Goal: Information Seeking & Learning: Understand process/instructions

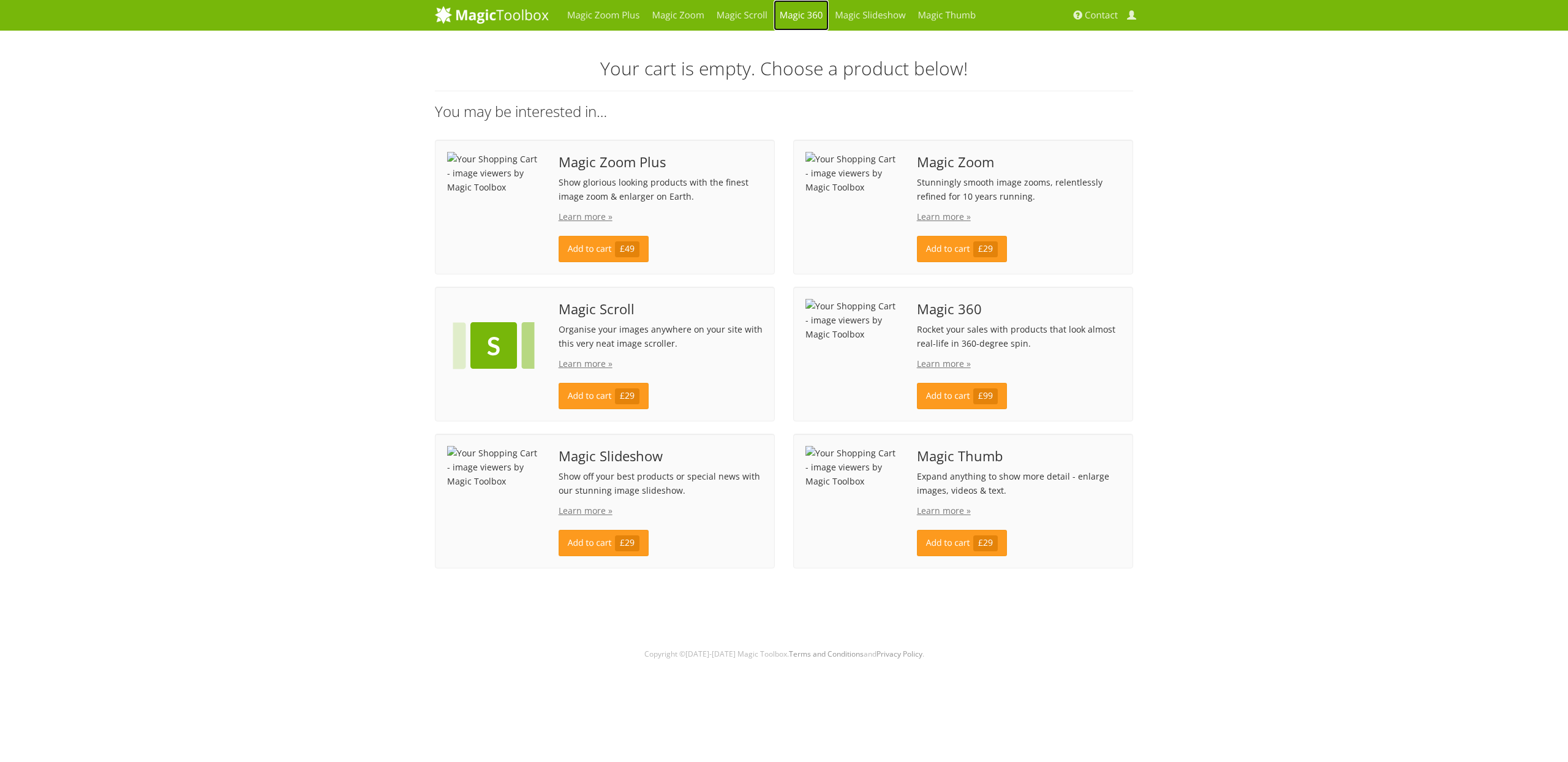
click at [801, 18] on link "Magic 360" at bounding box center [801, 15] width 56 height 31
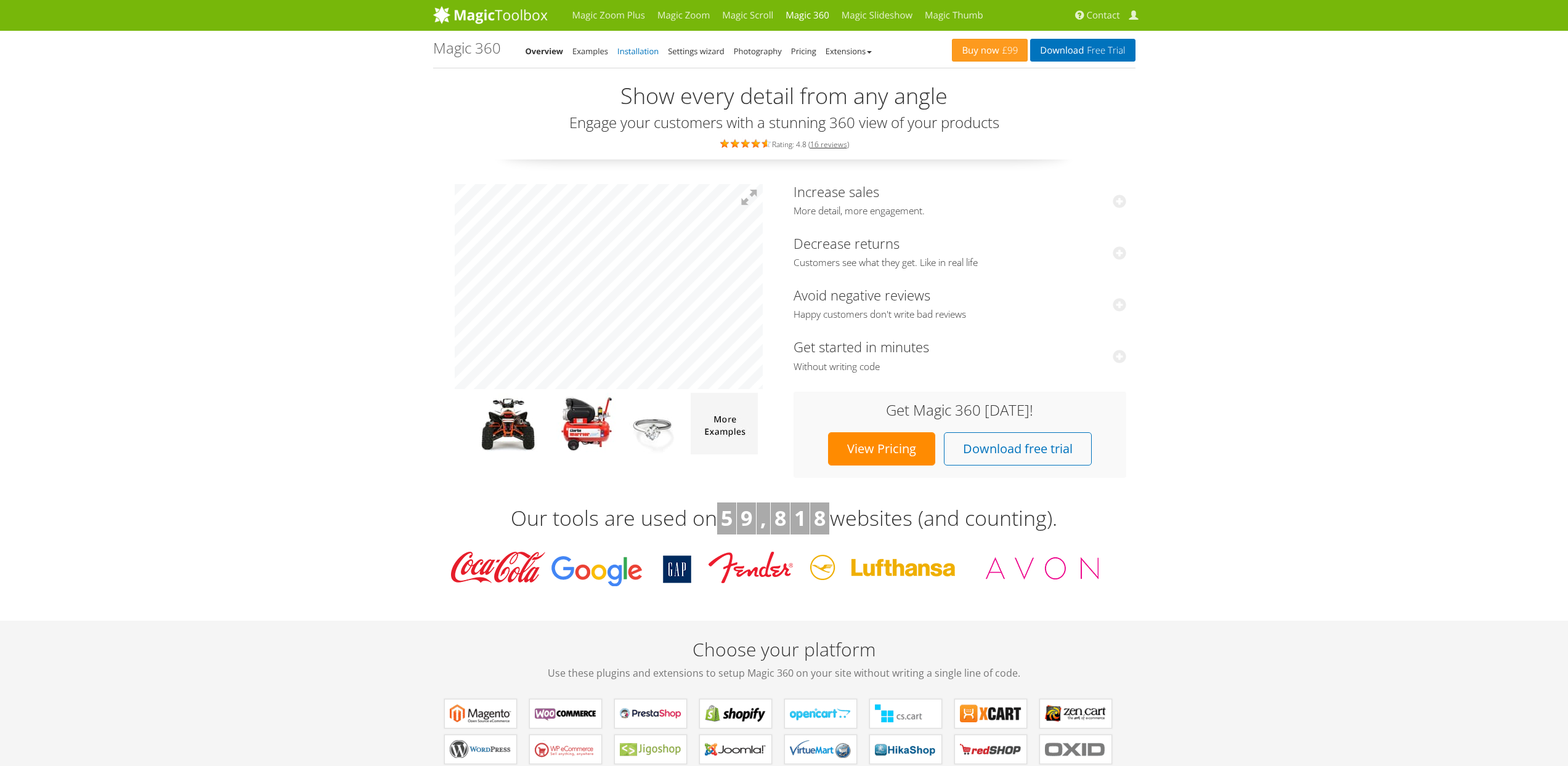
click at [648, 55] on link "Installation" at bounding box center [638, 51] width 42 height 11
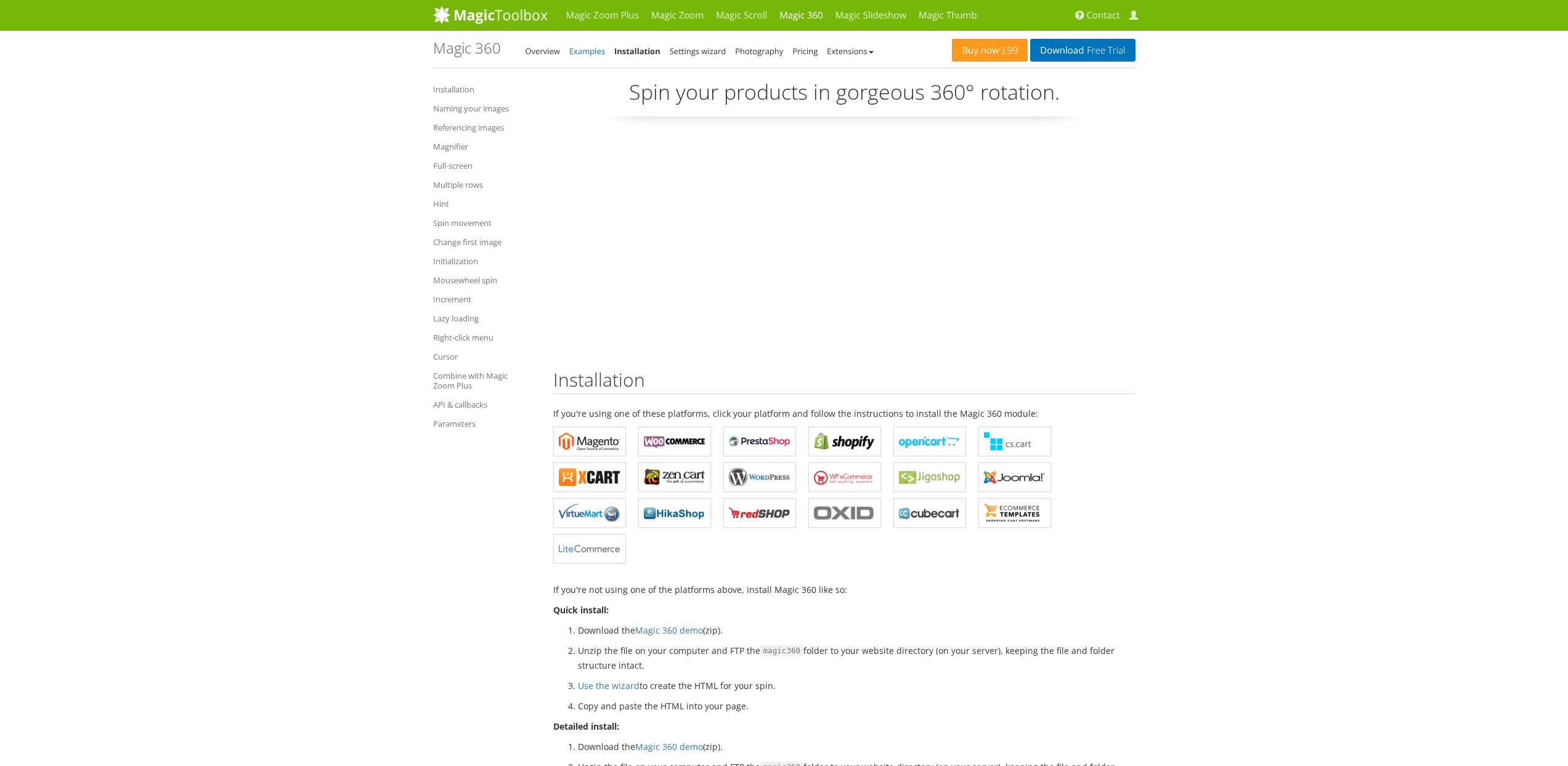
click at [584, 48] on link "Examples" at bounding box center [586, 51] width 35 height 11
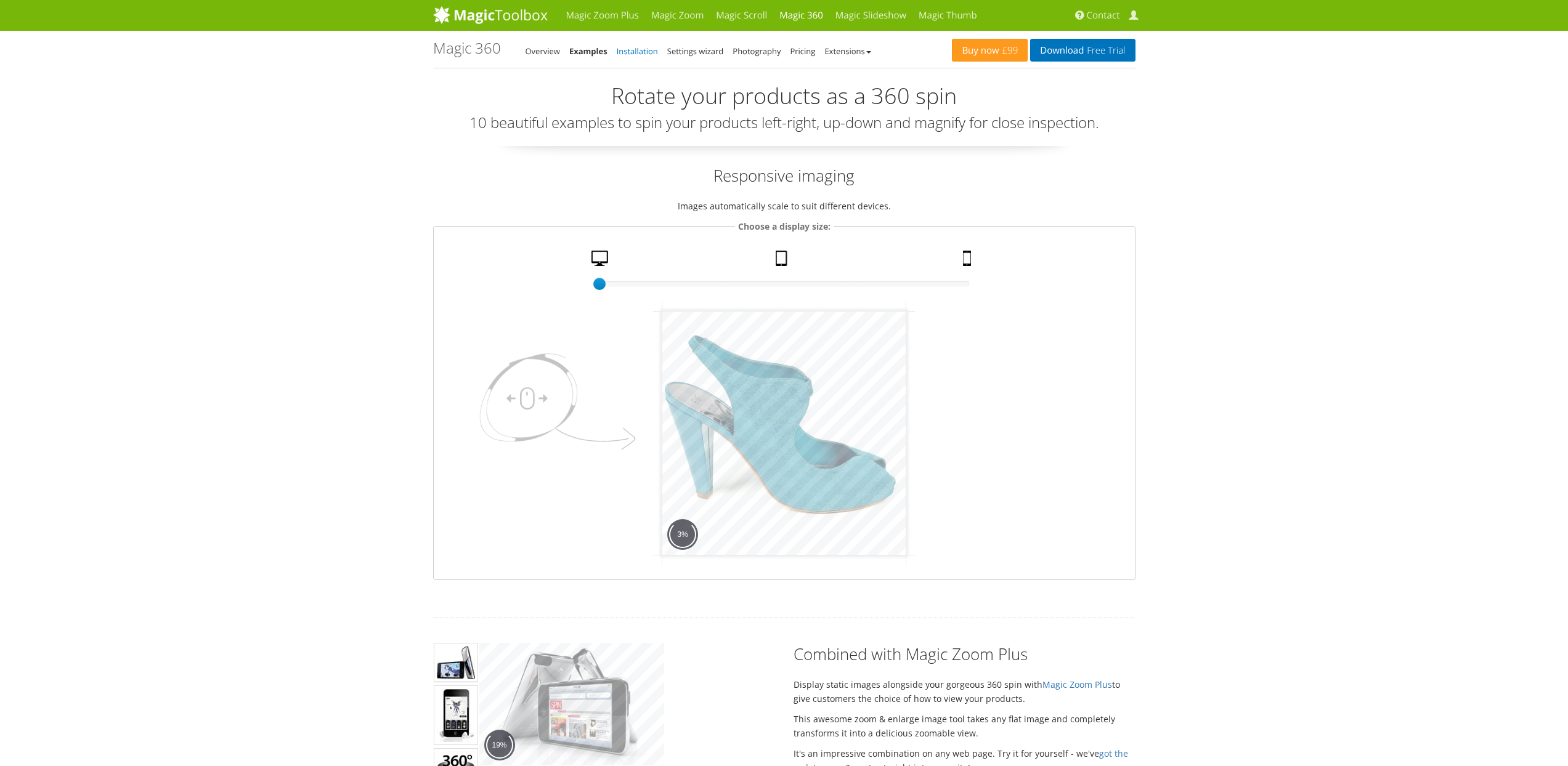
click at [645, 48] on link "Installation" at bounding box center [637, 51] width 42 height 11
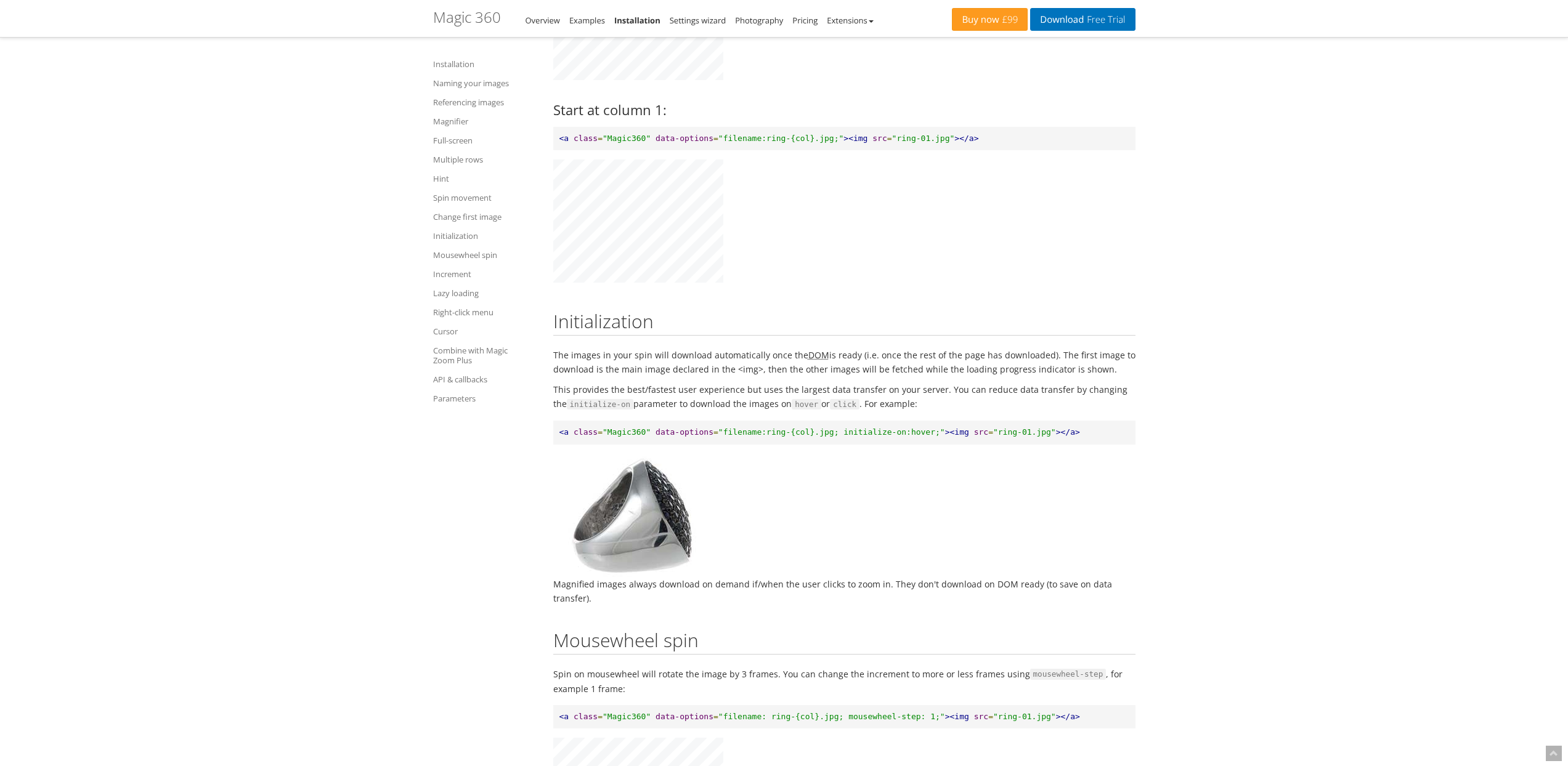
scroll to position [8601, 0]
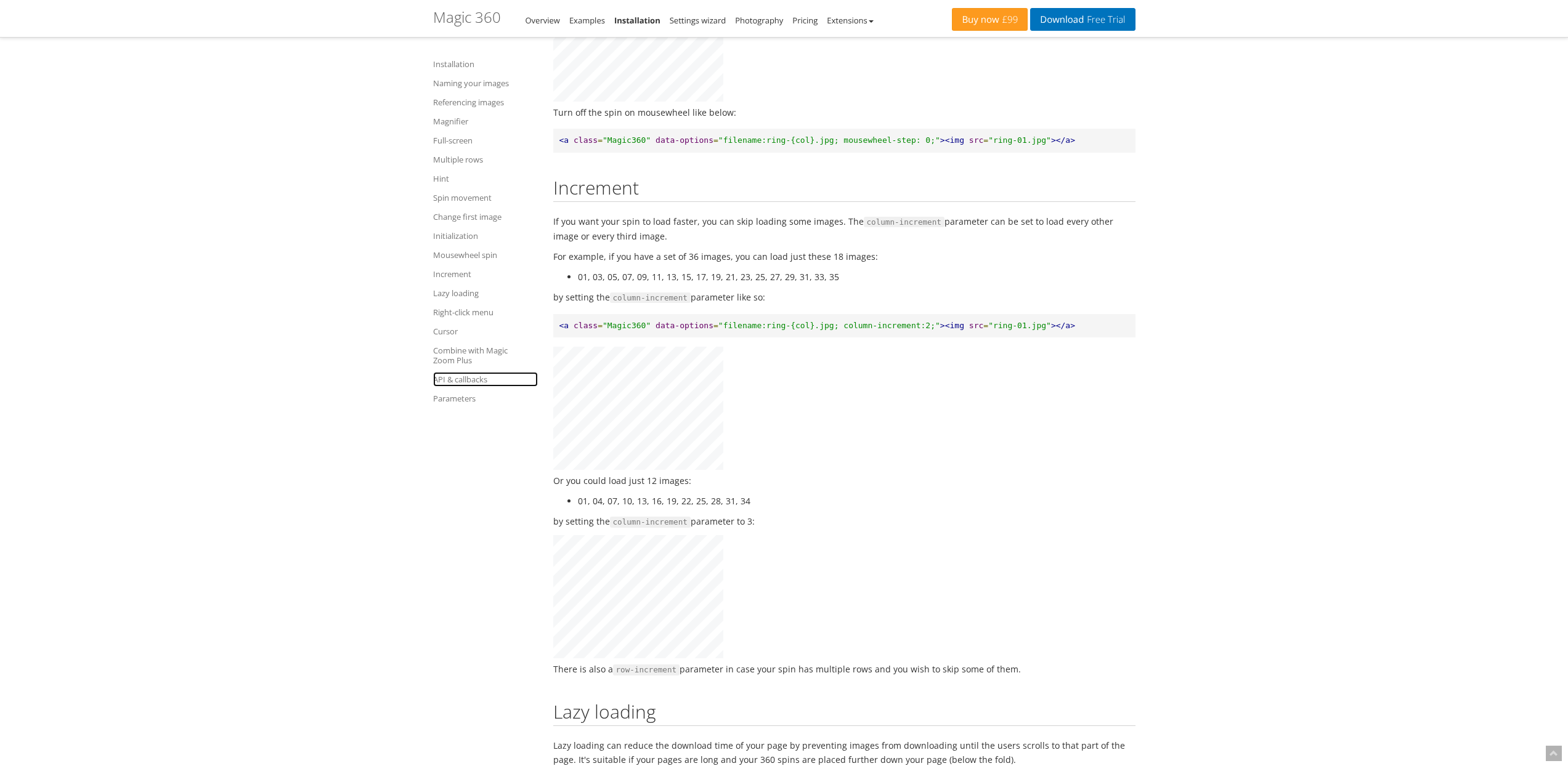
click at [467, 383] on link "API & callbacks" at bounding box center [485, 379] width 105 height 15
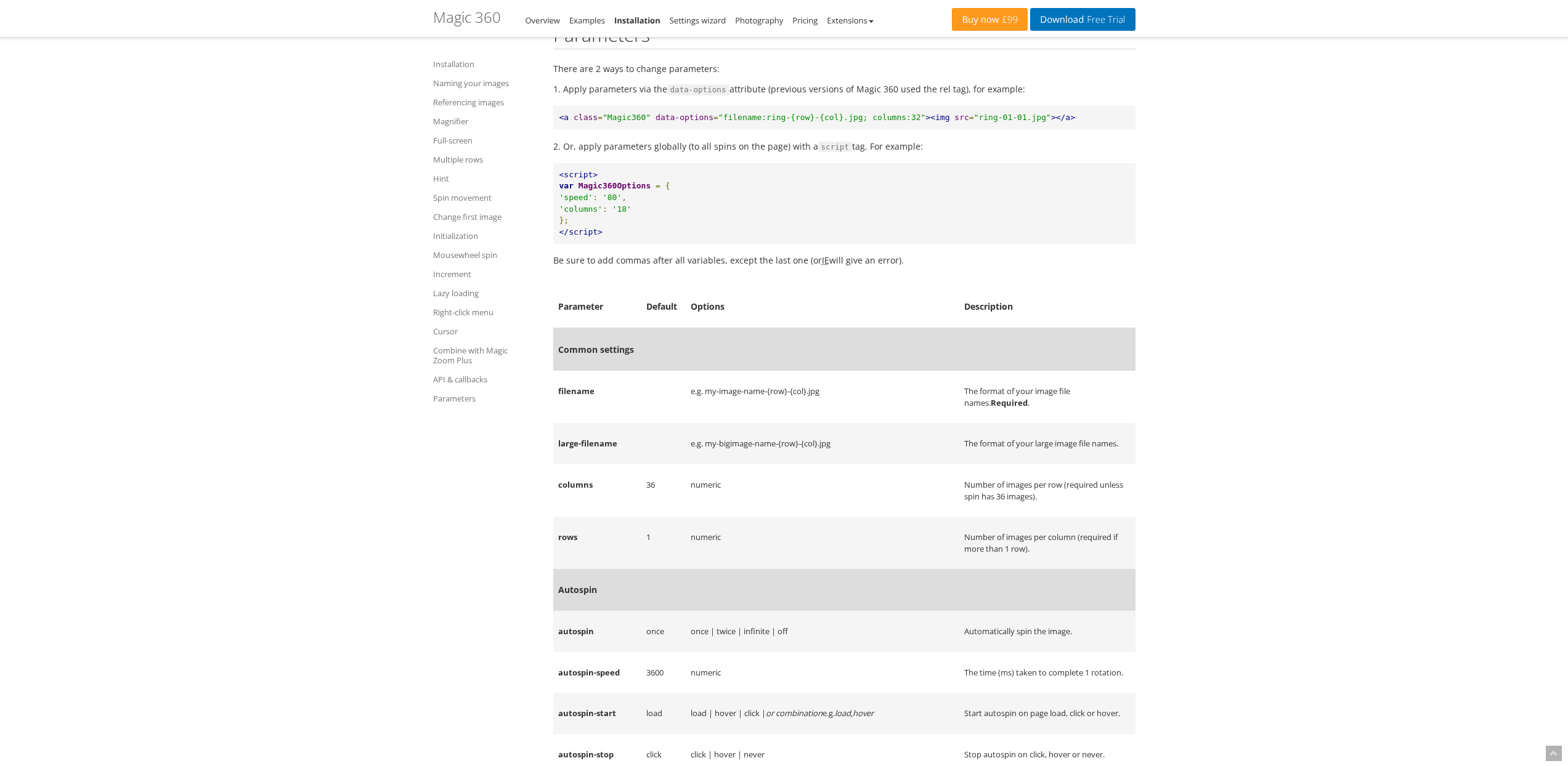
scroll to position [12258, 0]
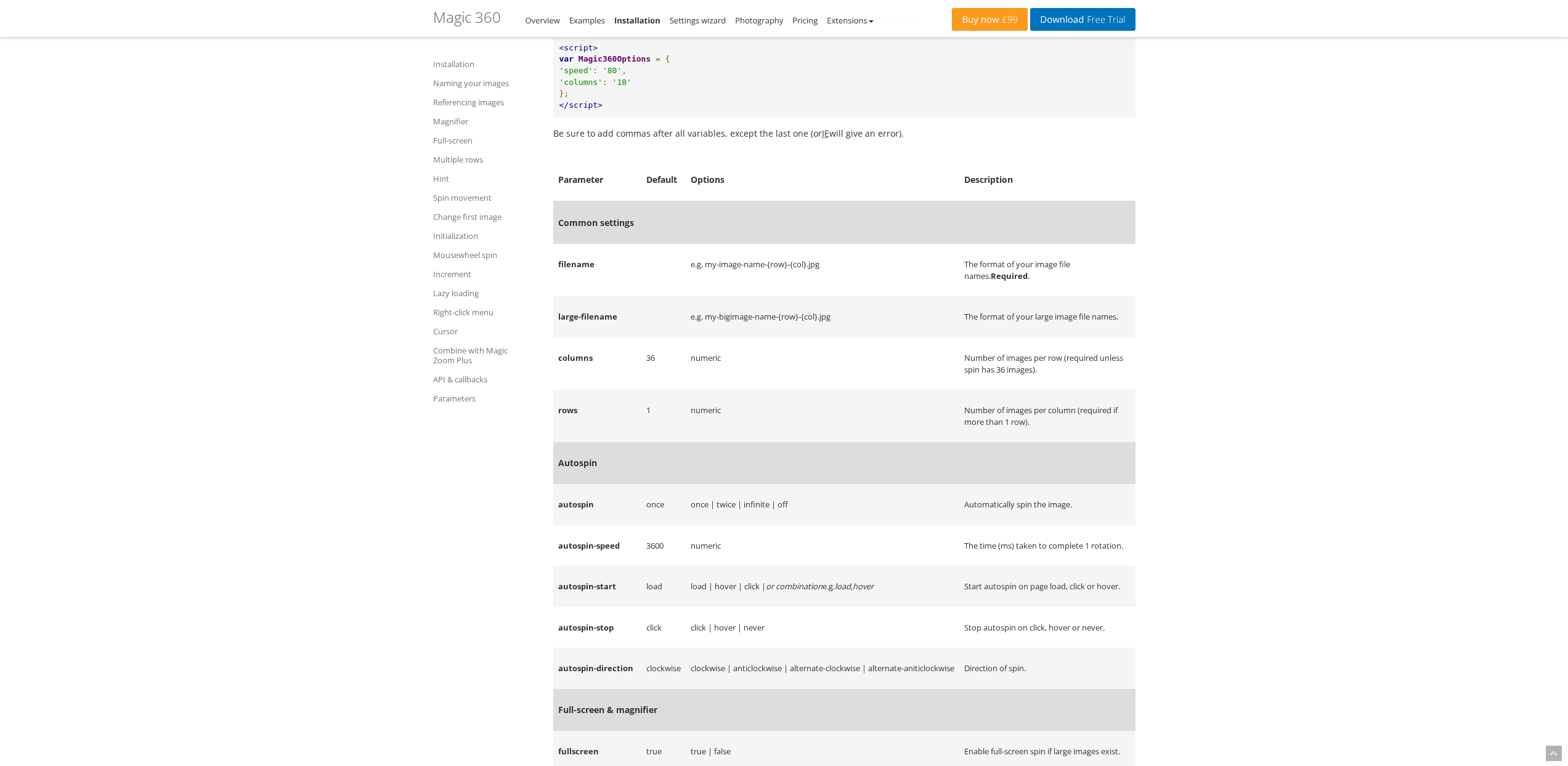
click at [579, 296] on td "filename" at bounding box center [597, 270] width 88 height 52
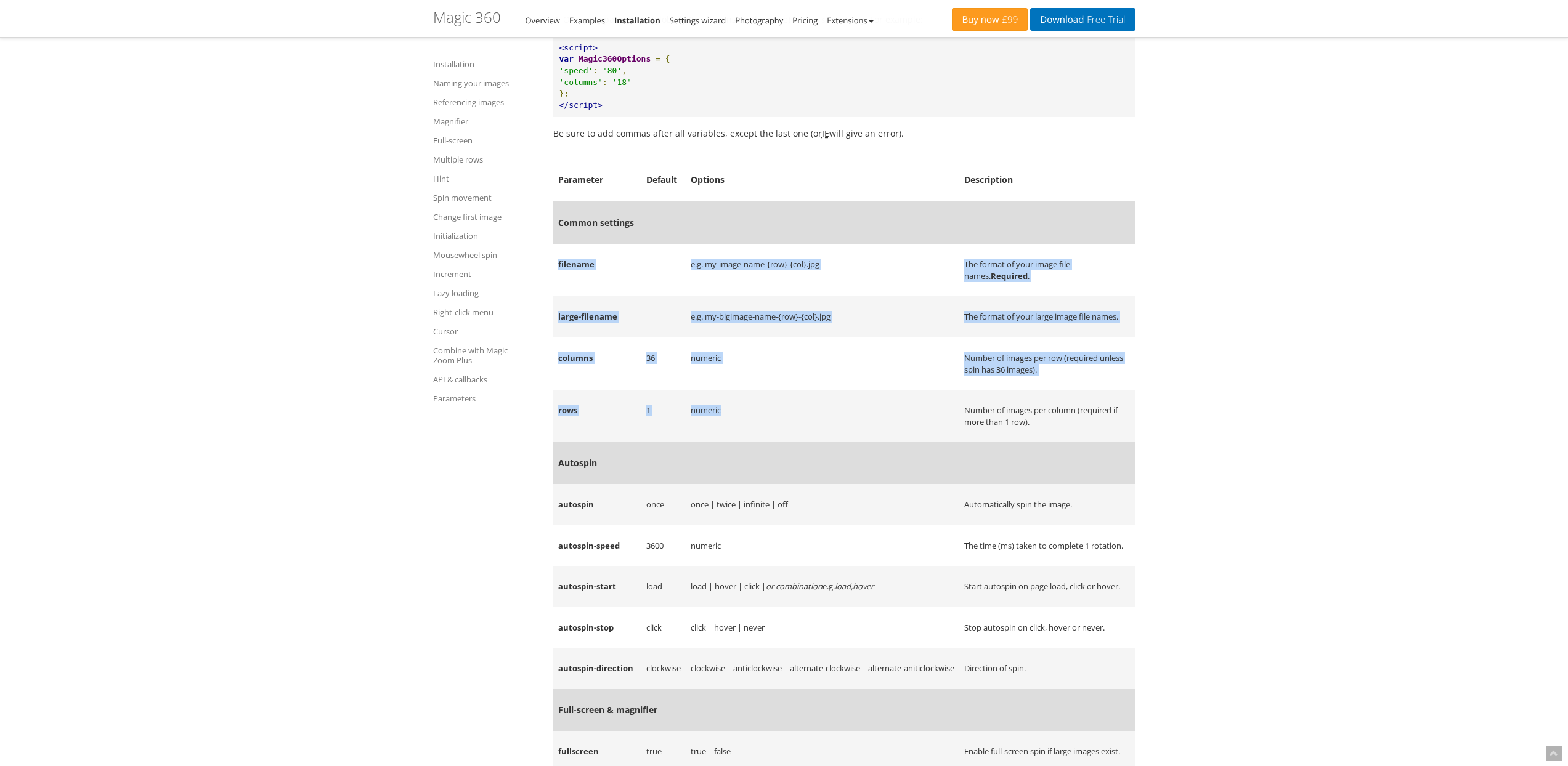
drag, startPoint x: 579, startPoint y: 381, endPoint x: 818, endPoint y: 526, distance: 279.5
click at [818, 442] on td "numeric" at bounding box center [823, 415] width 274 height 52
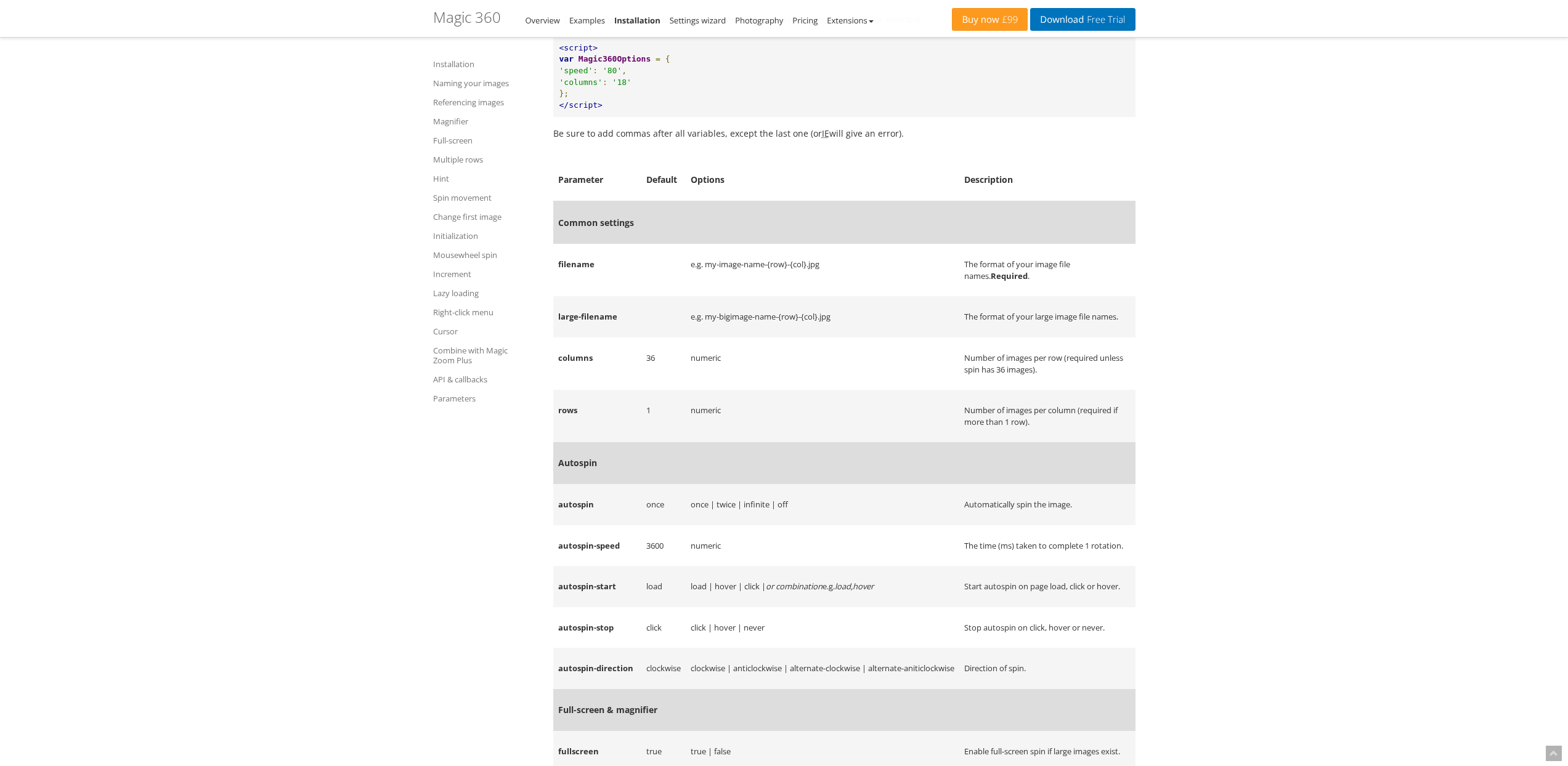
click at [571, 296] on td "filename" at bounding box center [597, 270] width 88 height 52
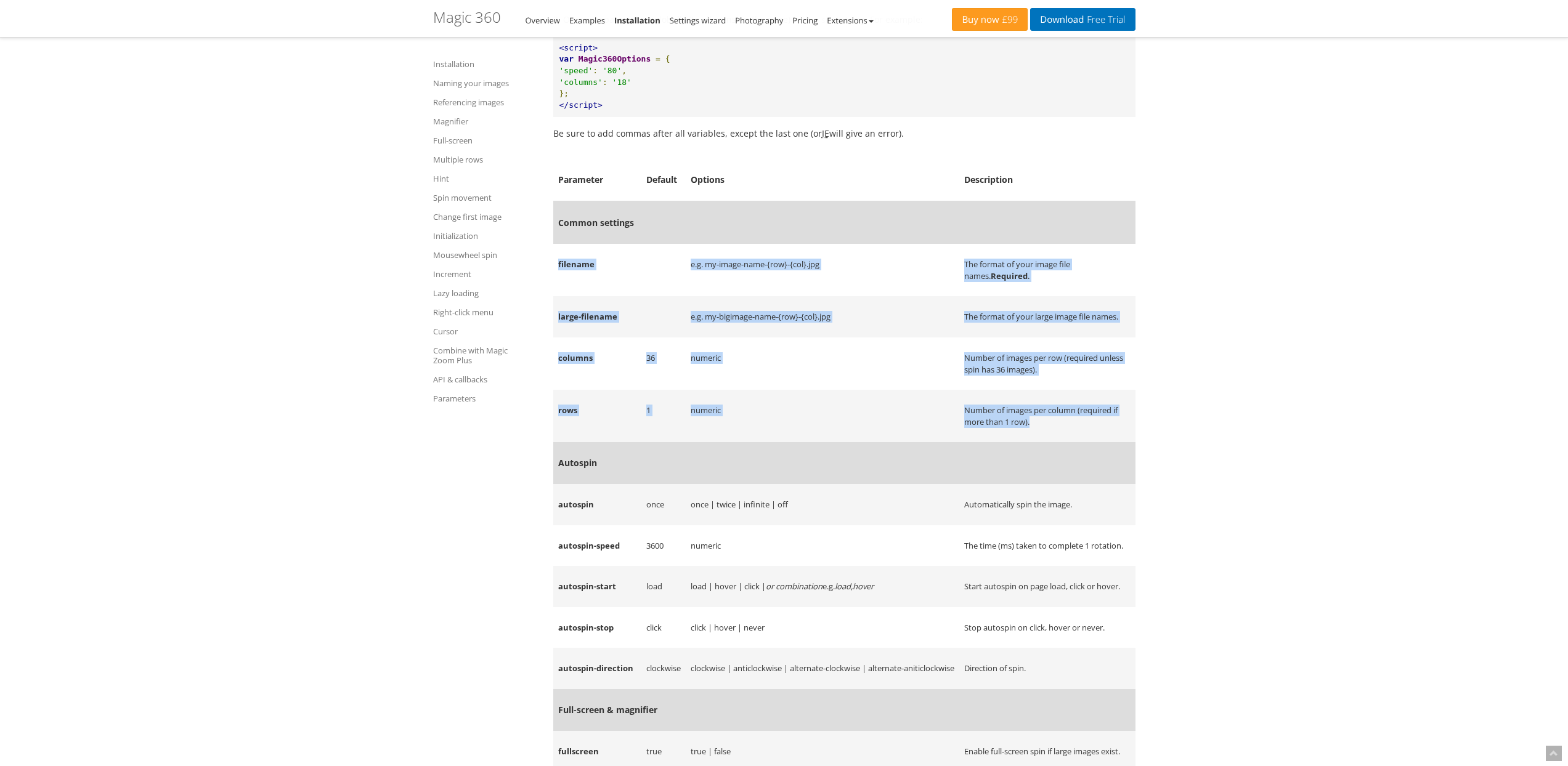
drag, startPoint x: 571, startPoint y: 381, endPoint x: 1061, endPoint y: 544, distance: 516.4
click at [1061, 442] on td "Number of images per column (required if more than 1 row)." at bounding box center [1047, 415] width 176 height 52
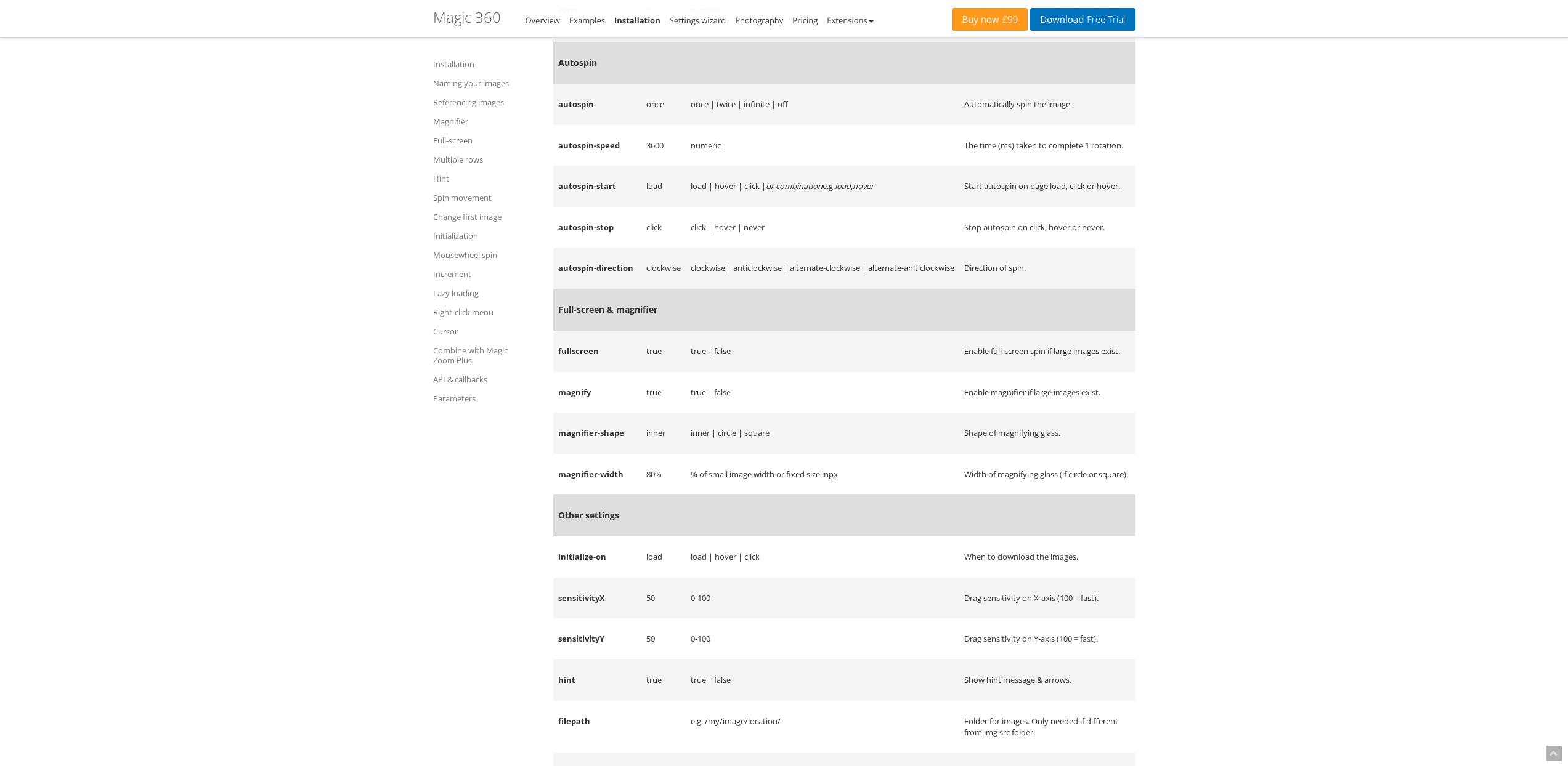
scroll to position [12722, 0]
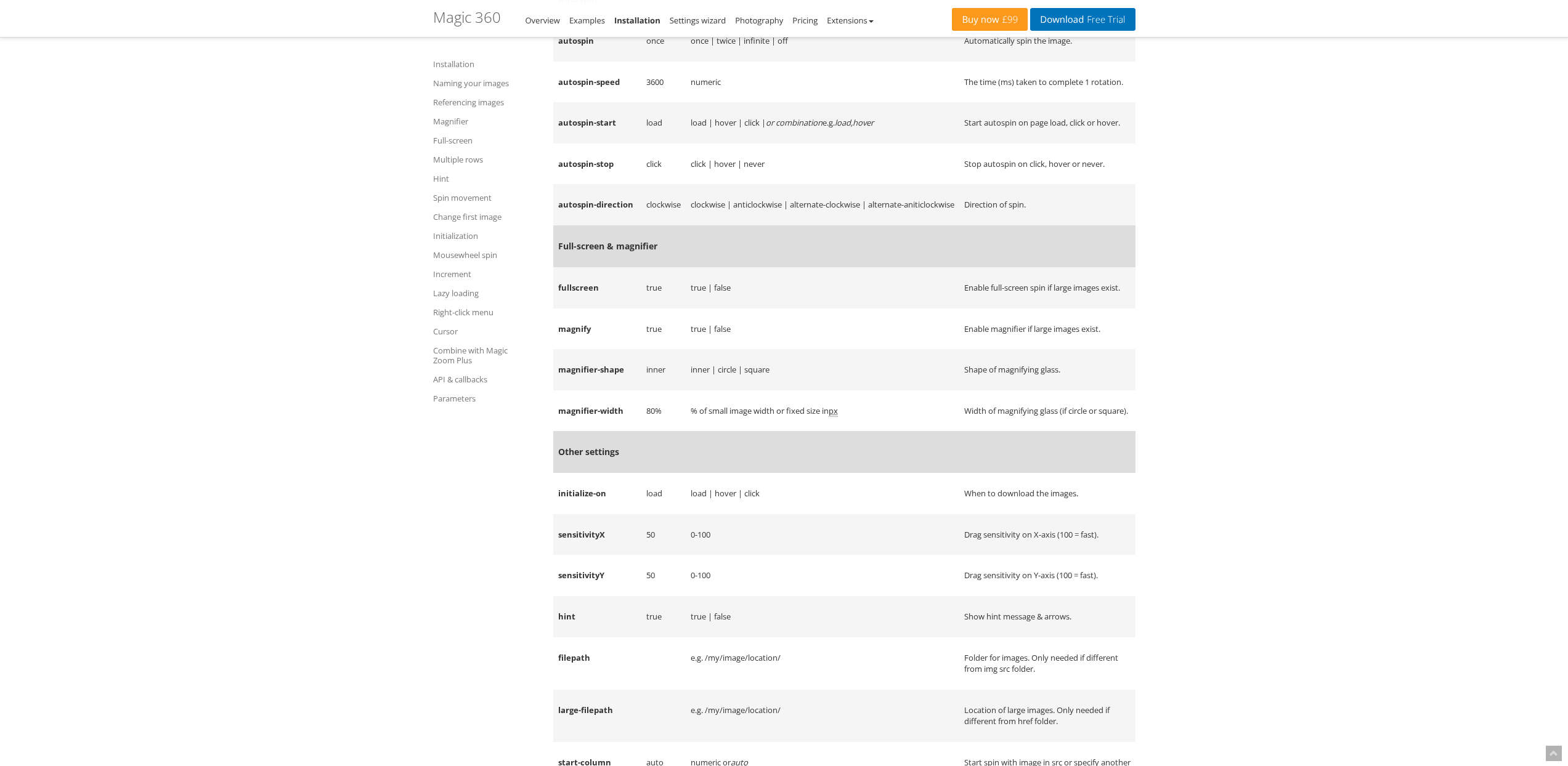
click at [558, 308] on td "fullscreen" at bounding box center [597, 288] width 88 height 42
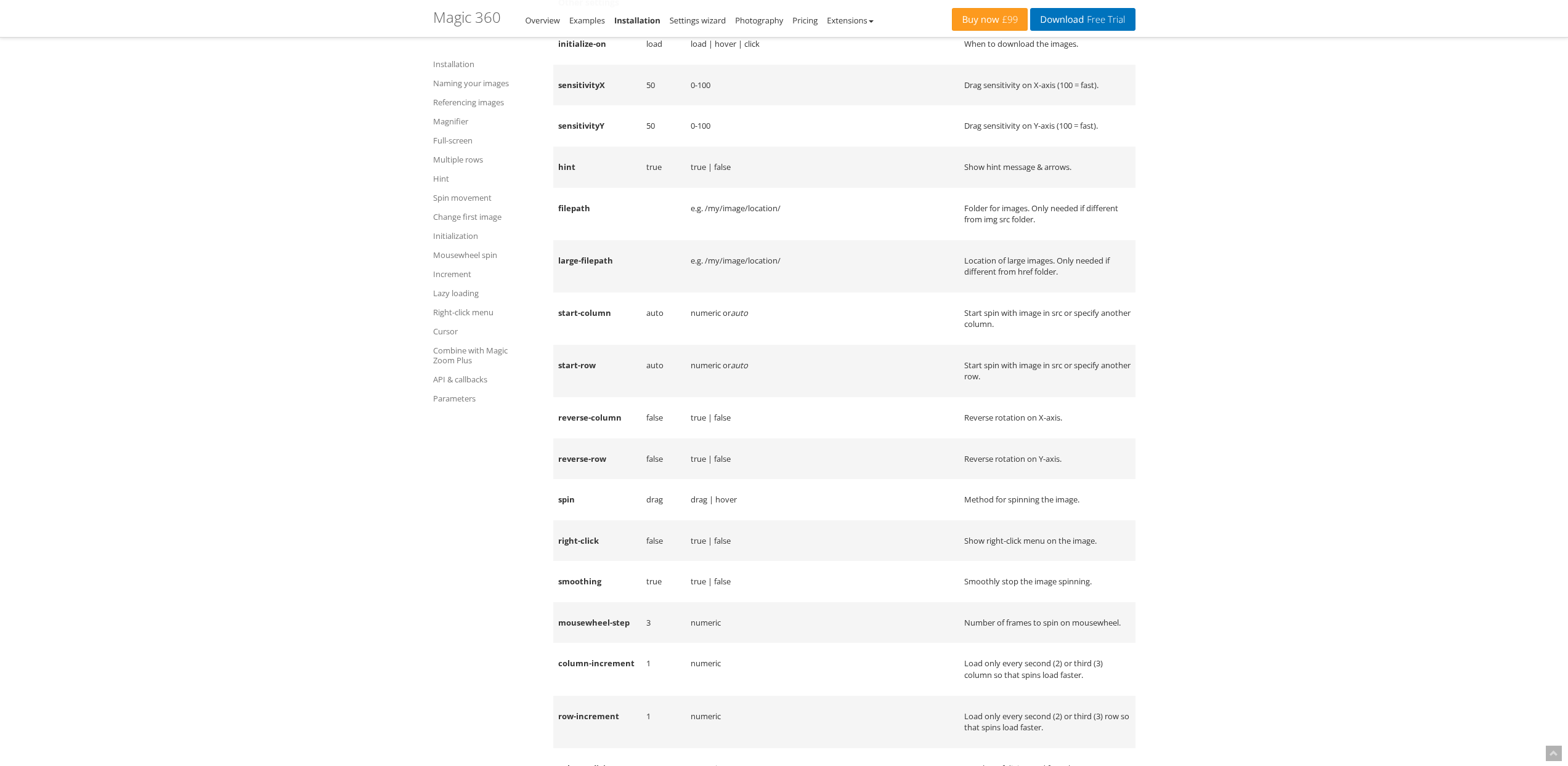
scroll to position [13179, 0]
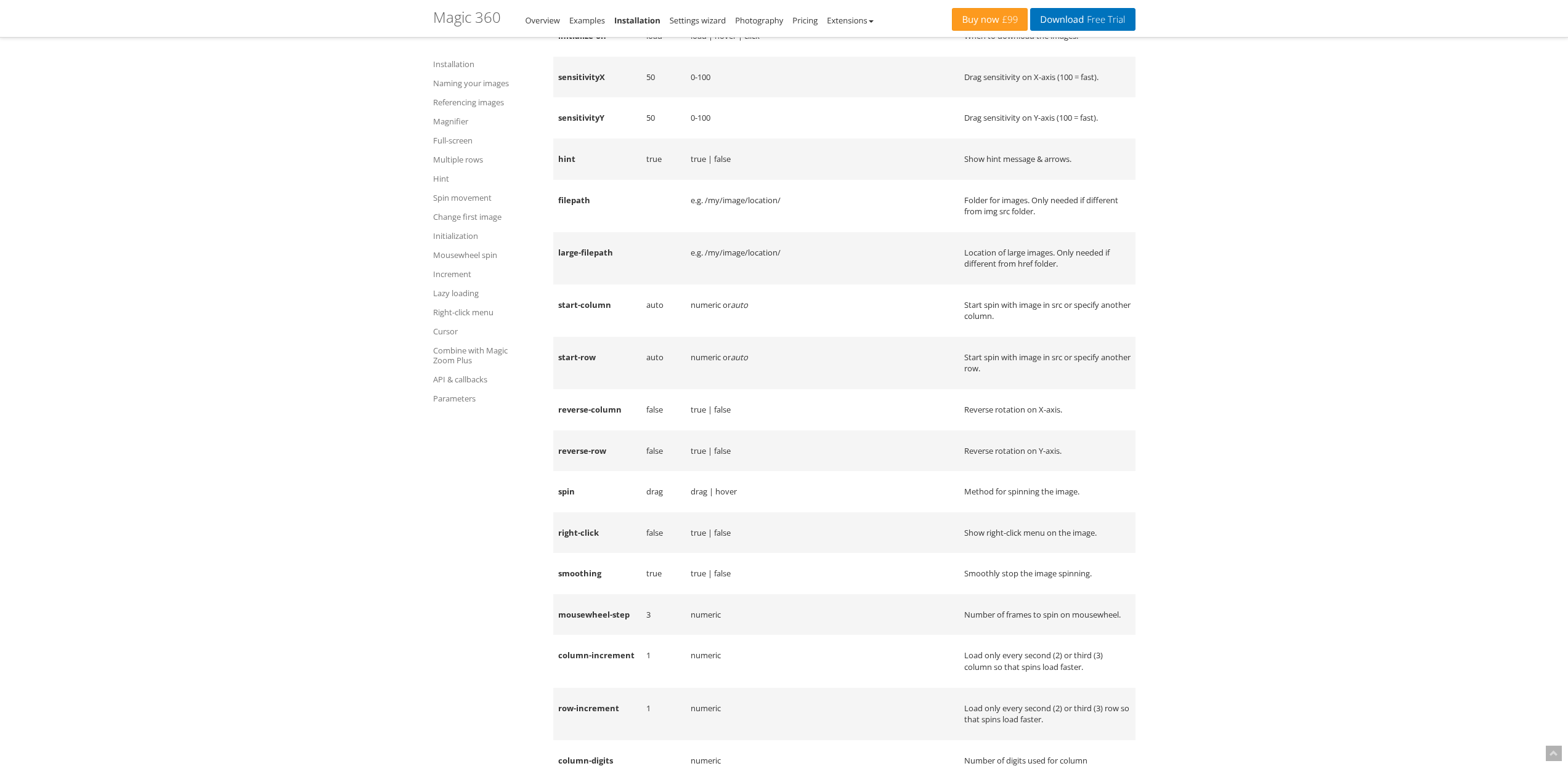
click at [569, 285] on td "large-filepath" at bounding box center [597, 258] width 88 height 52
drag, startPoint x: 569, startPoint y: 403, endPoint x: 592, endPoint y: 405, distance: 23.1
click at [592, 285] on td "large-filepath" at bounding box center [597, 258] width 88 height 52
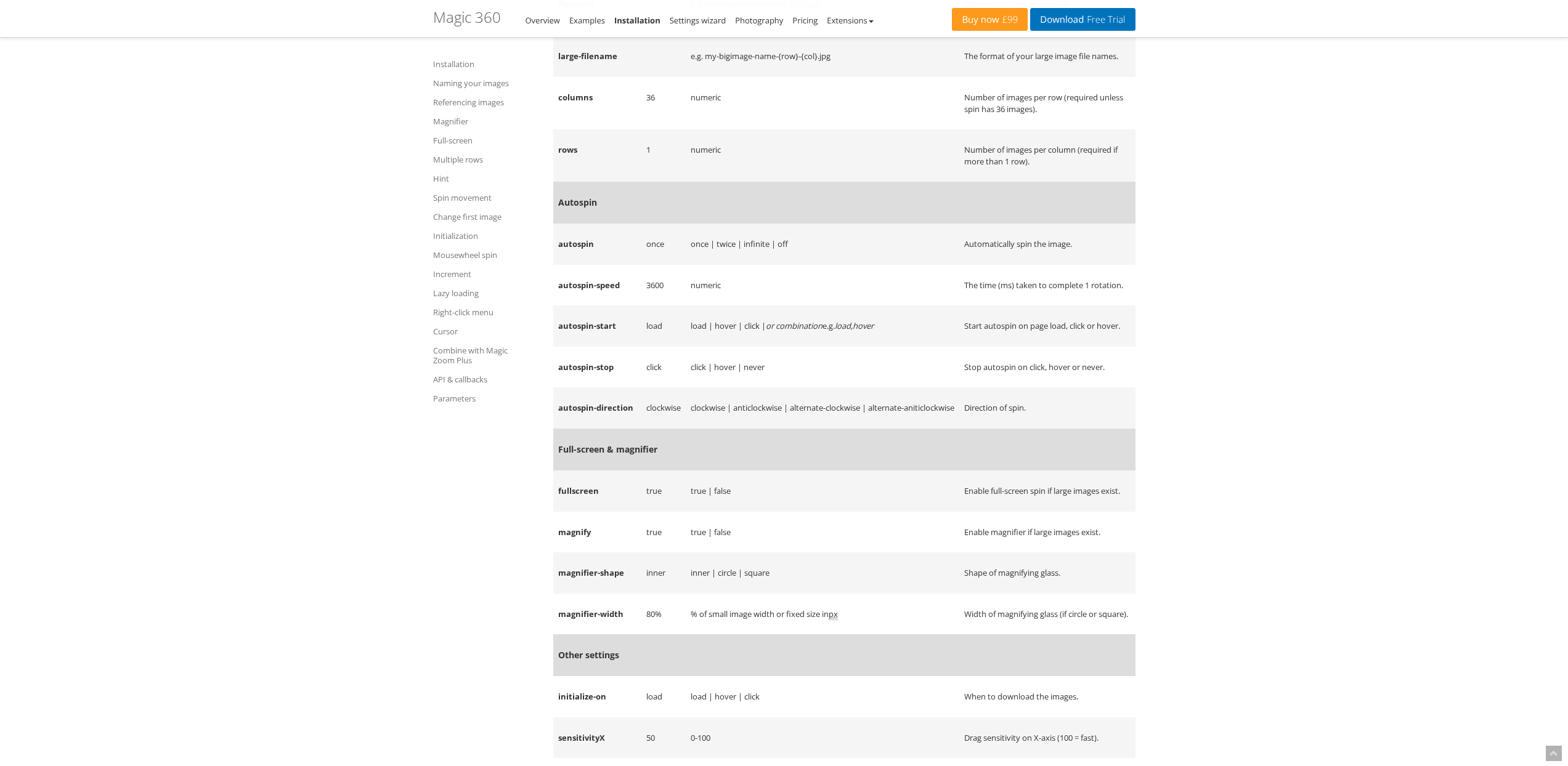
scroll to position [12454, 0]
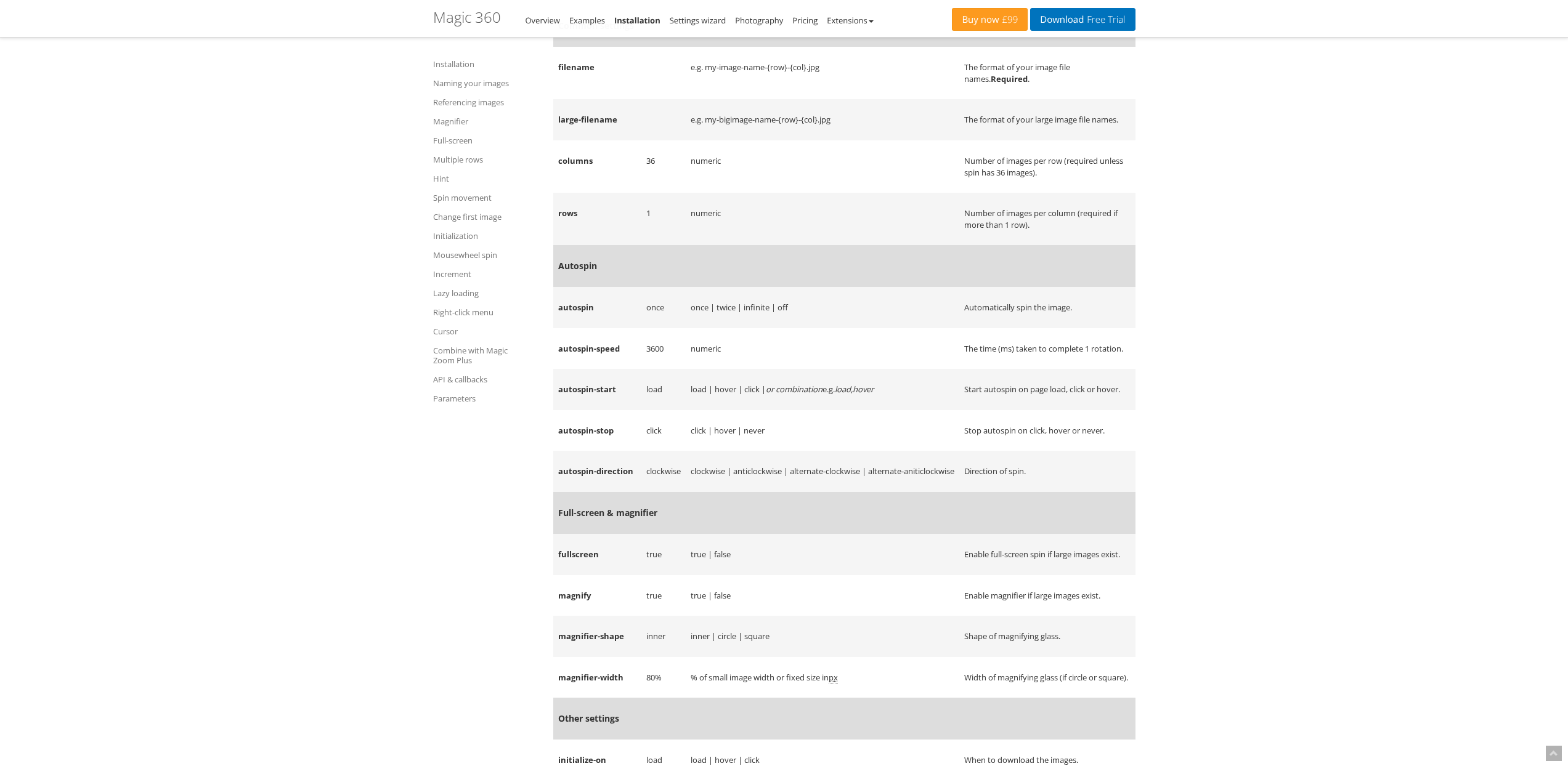
click at [563, 140] on td "large-filename" at bounding box center [597, 120] width 88 height 42
drag, startPoint x: 563, startPoint y: 239, endPoint x: 603, endPoint y: 241, distance: 40.0
click at [603, 140] on td "large-filename" at bounding box center [597, 120] width 88 height 42
copy td "large-filename"
click at [565, 100] on td "filename" at bounding box center [597, 73] width 88 height 52
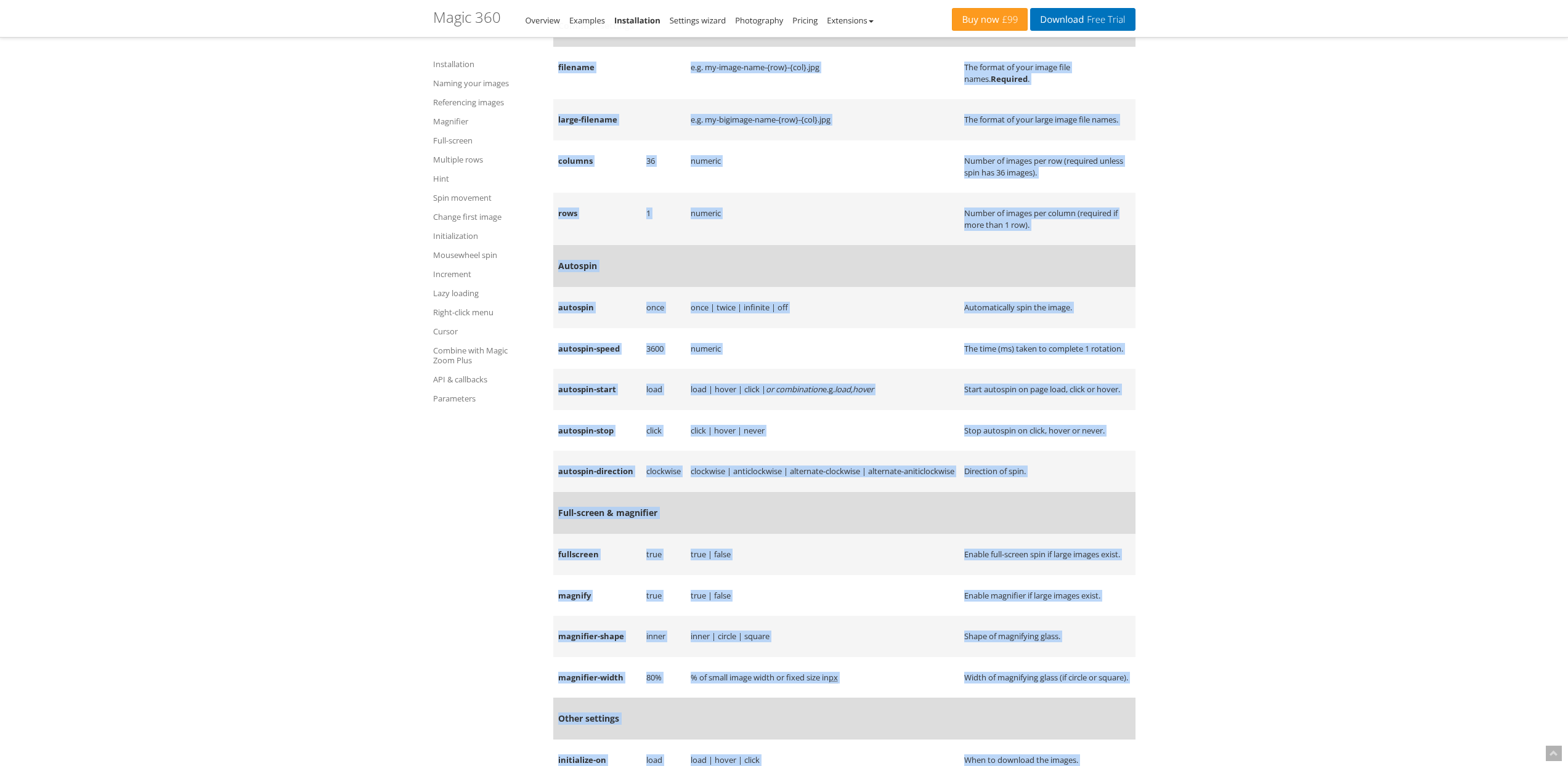
drag, startPoint x: 565, startPoint y: 180, endPoint x: 1158, endPoint y: 248, distance: 596.9
click at [929, 193] on td "numeric" at bounding box center [823, 166] width 274 height 52
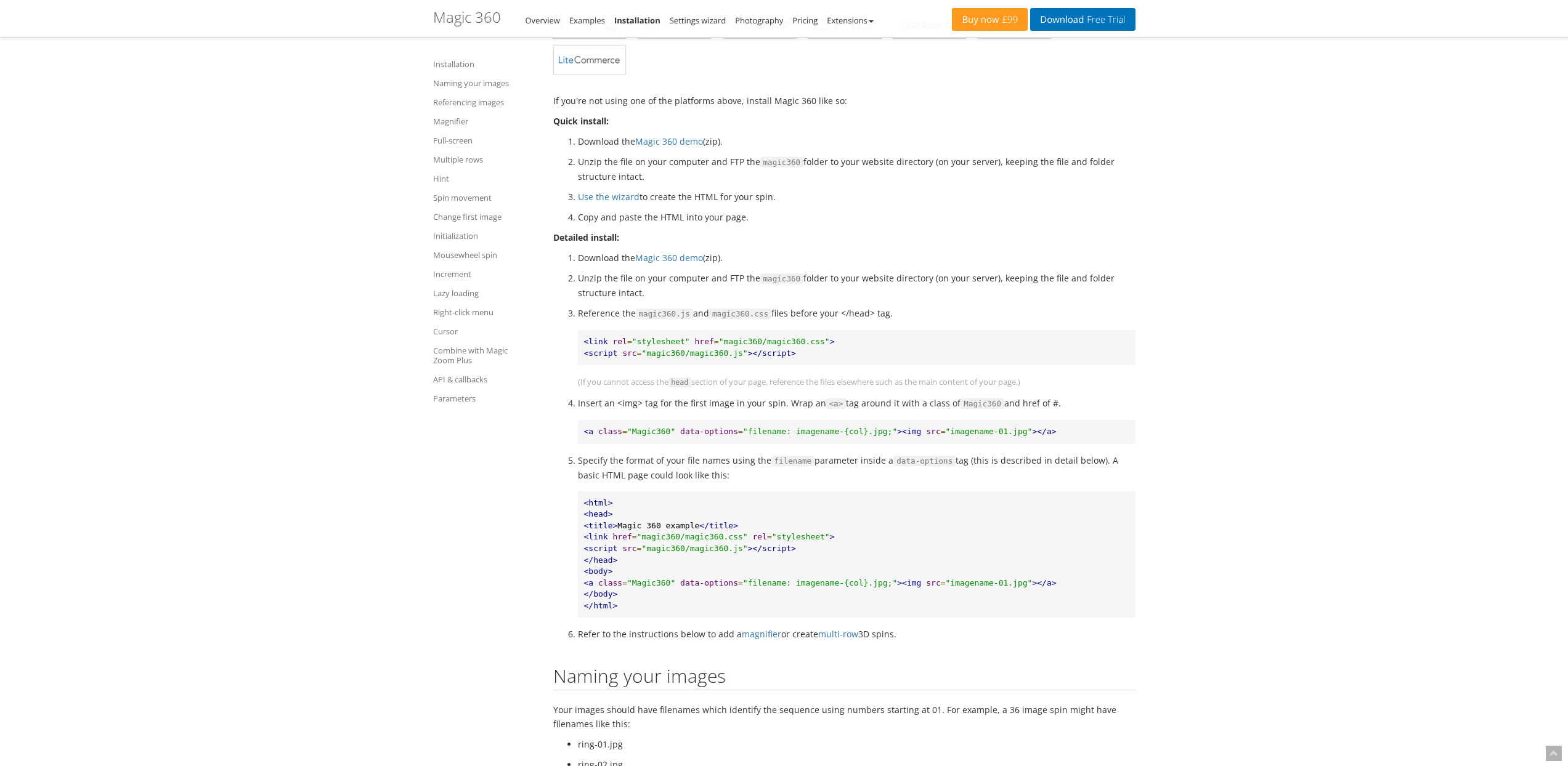
scroll to position [0, 0]
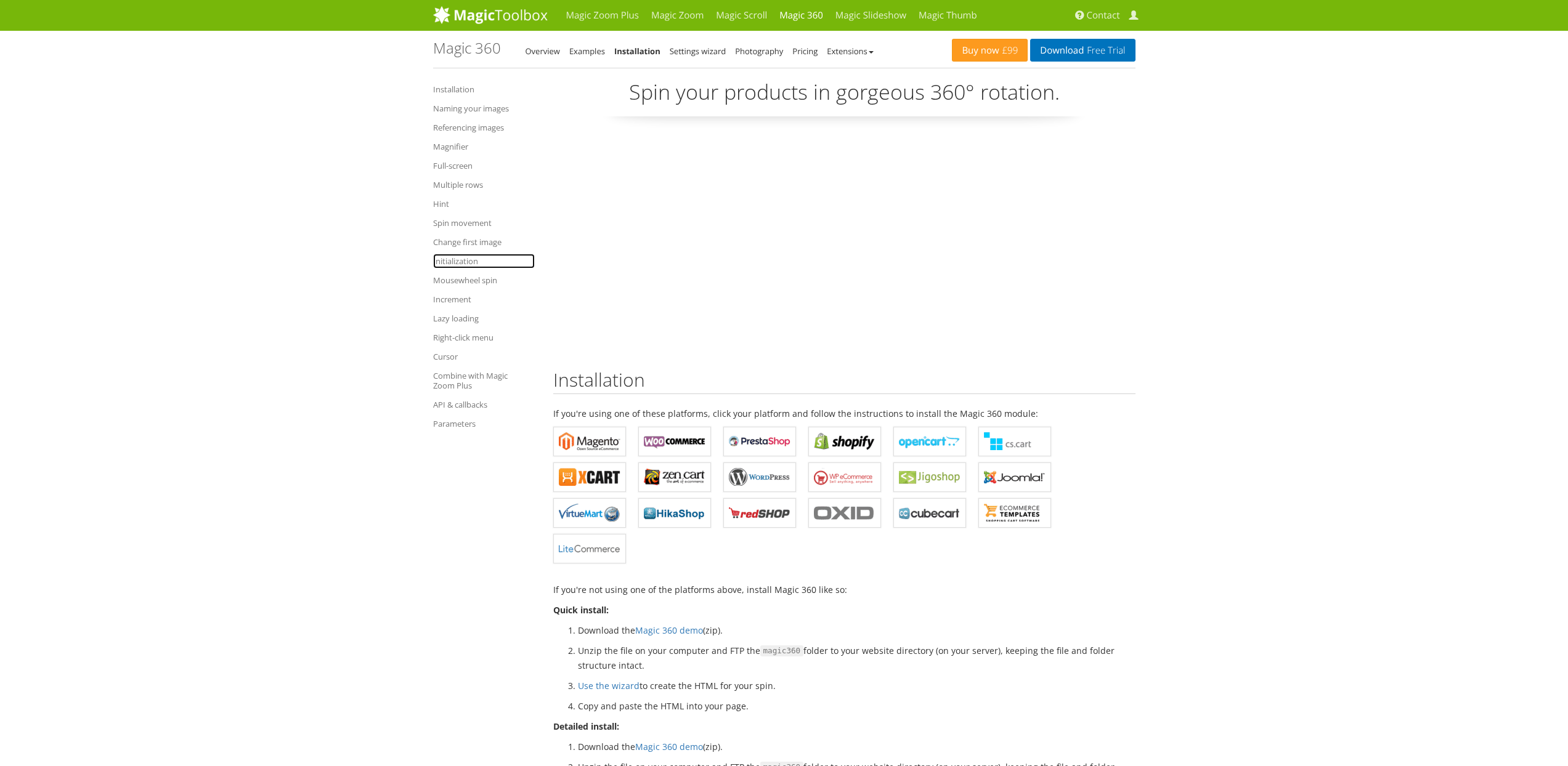
click at [455, 259] on link "Initialization" at bounding box center [483, 261] width 101 height 15
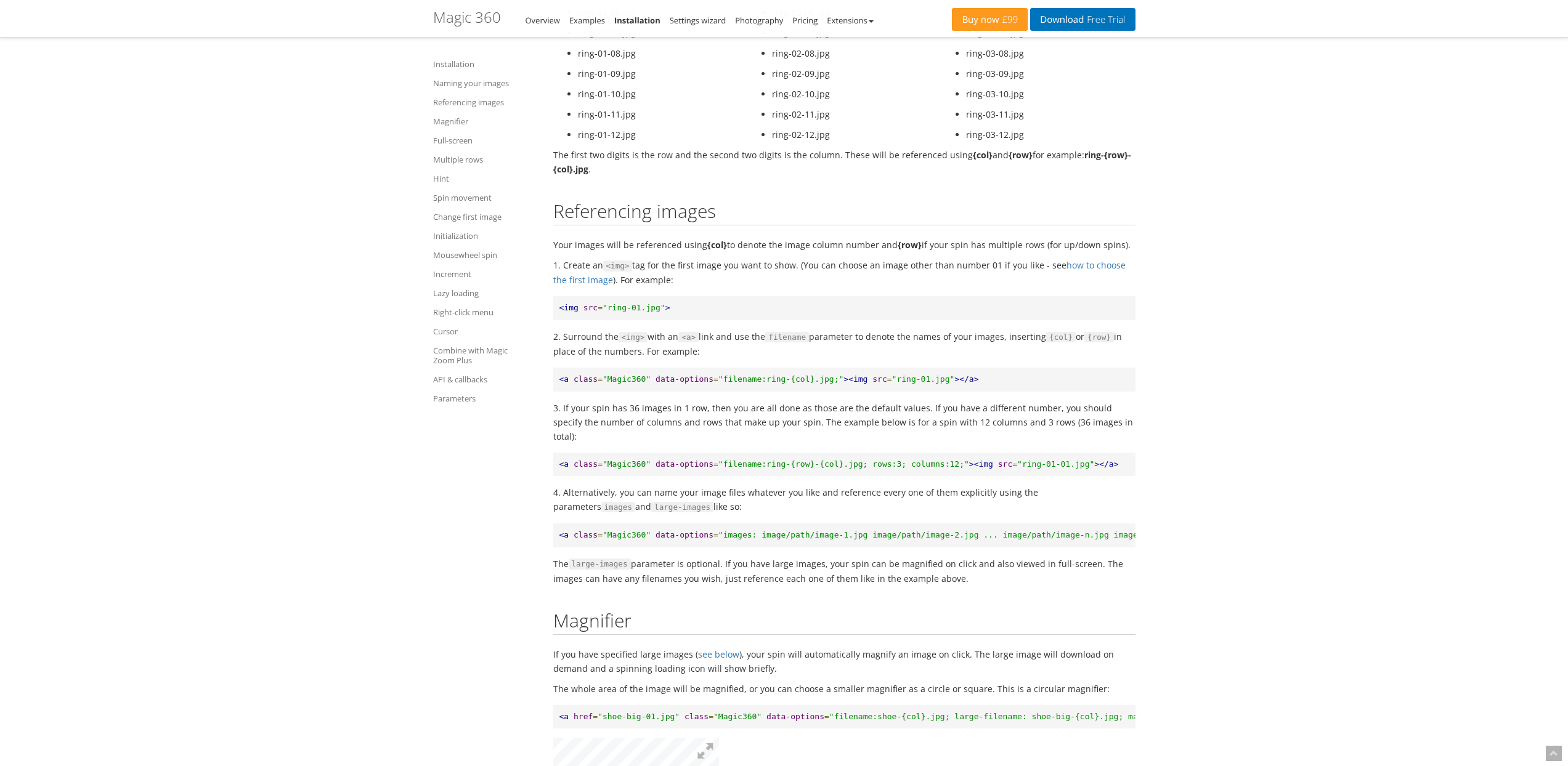
click at [731, 531] on span ""images: image/path/image-1.jpg image/path/image-2.jpg ... image/path/image-n.j…" at bounding box center [1300, 535] width 1166 height 10
drag, startPoint x: 731, startPoint y: 522, endPoint x: 750, endPoint y: 524, distance: 19.1
click at [750, 531] on span ""images: image/path/image-1.jpg image/path/image-2.jpg ... image/path/image-n.j…" at bounding box center [1300, 535] width 1166 height 10
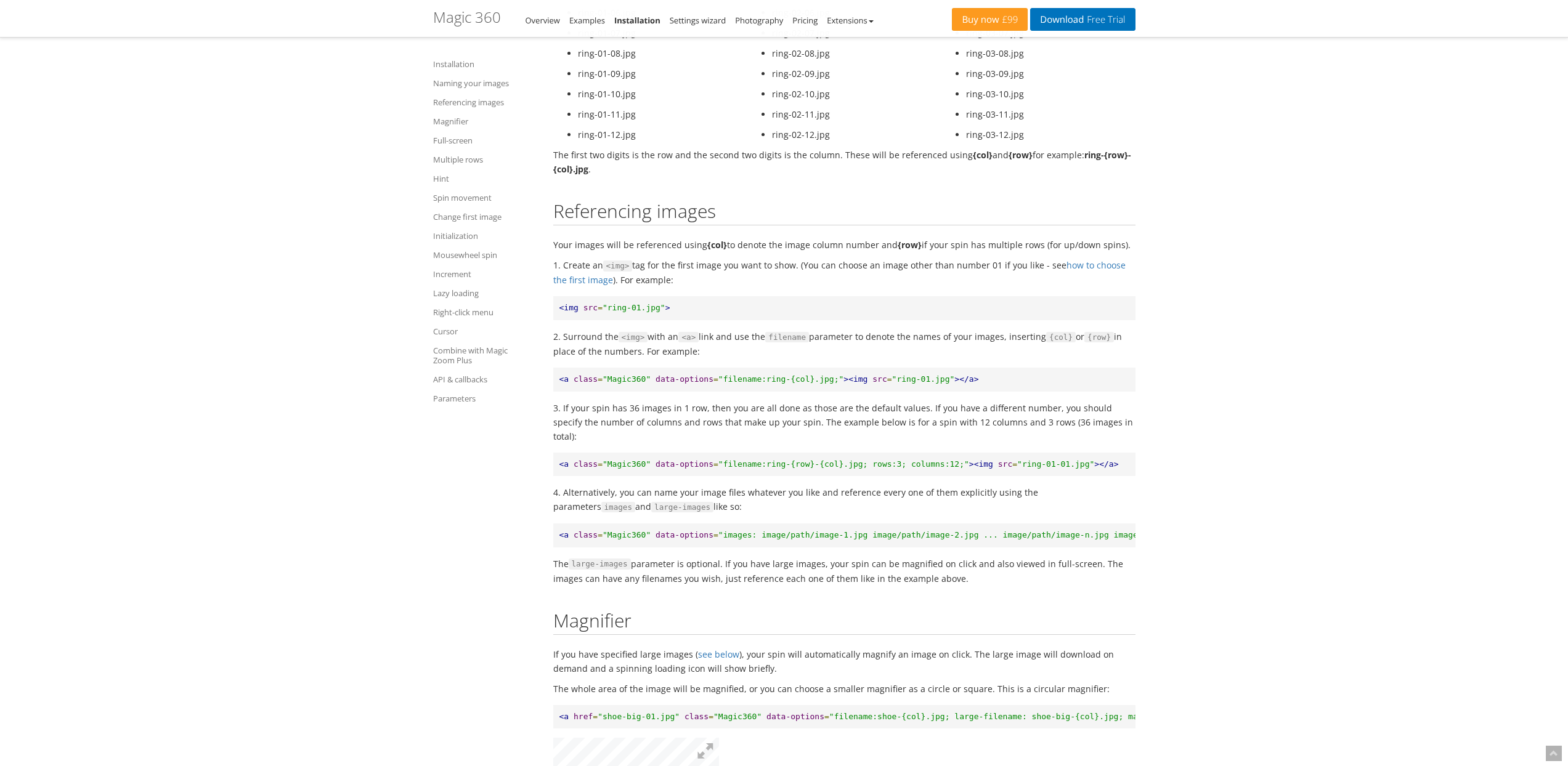
click at [646, 562] on p "The large-images parameter is optional. If you have large images, your spin can…" at bounding box center [844, 570] width 582 height 29
drag, startPoint x: 646, startPoint y: 562, endPoint x: 991, endPoint y: 575, distance: 345.2
click at [991, 575] on p "The large-images parameter is optional. If you have large images, your spin can…" at bounding box center [844, 570] width 582 height 29
drag, startPoint x: 983, startPoint y: 574, endPoint x: 555, endPoint y: 564, distance: 428.1
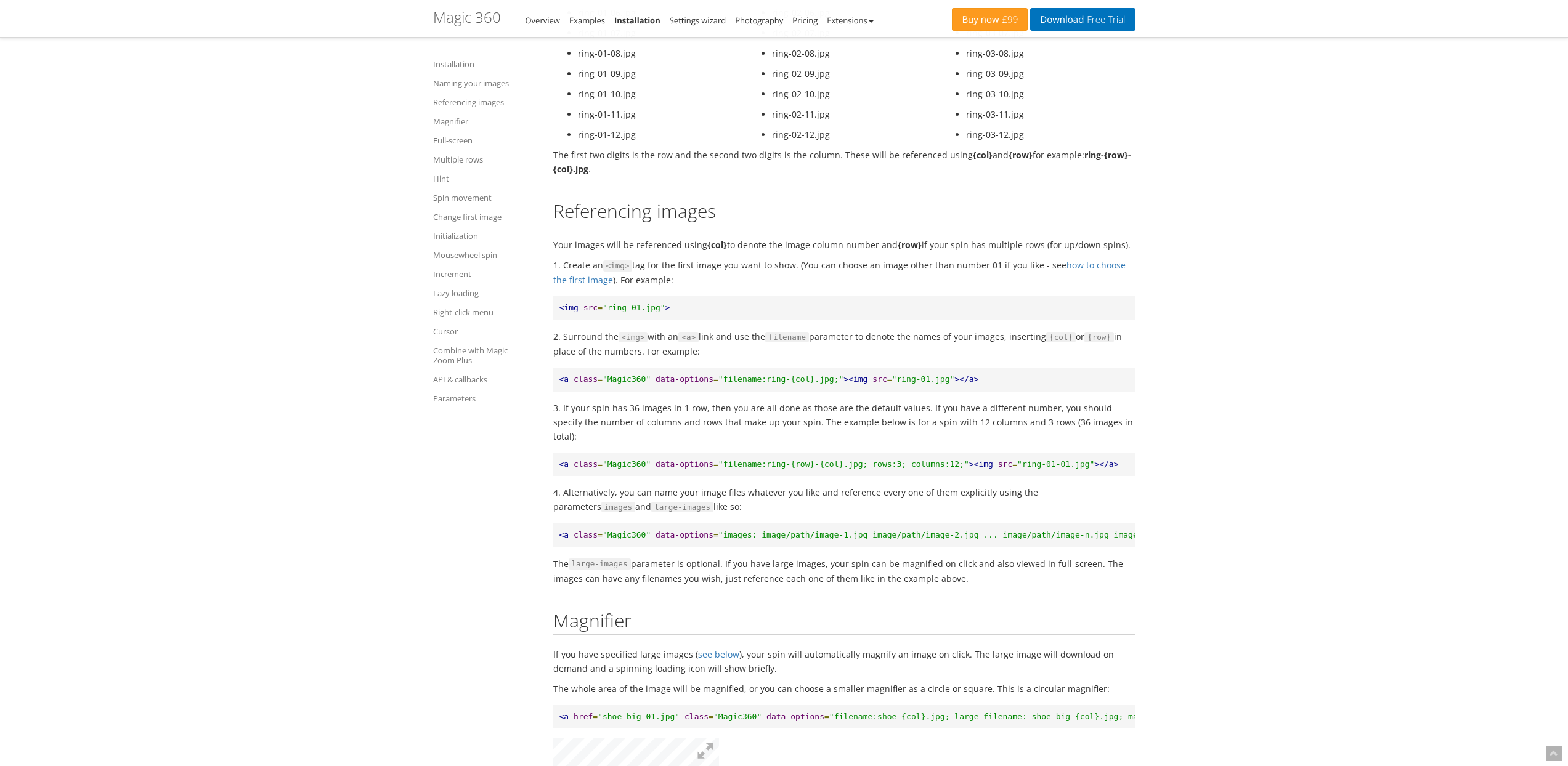
click at [555, 564] on p "The large-images parameter is optional. If you have large images, your spin can…" at bounding box center [844, 570] width 582 height 29
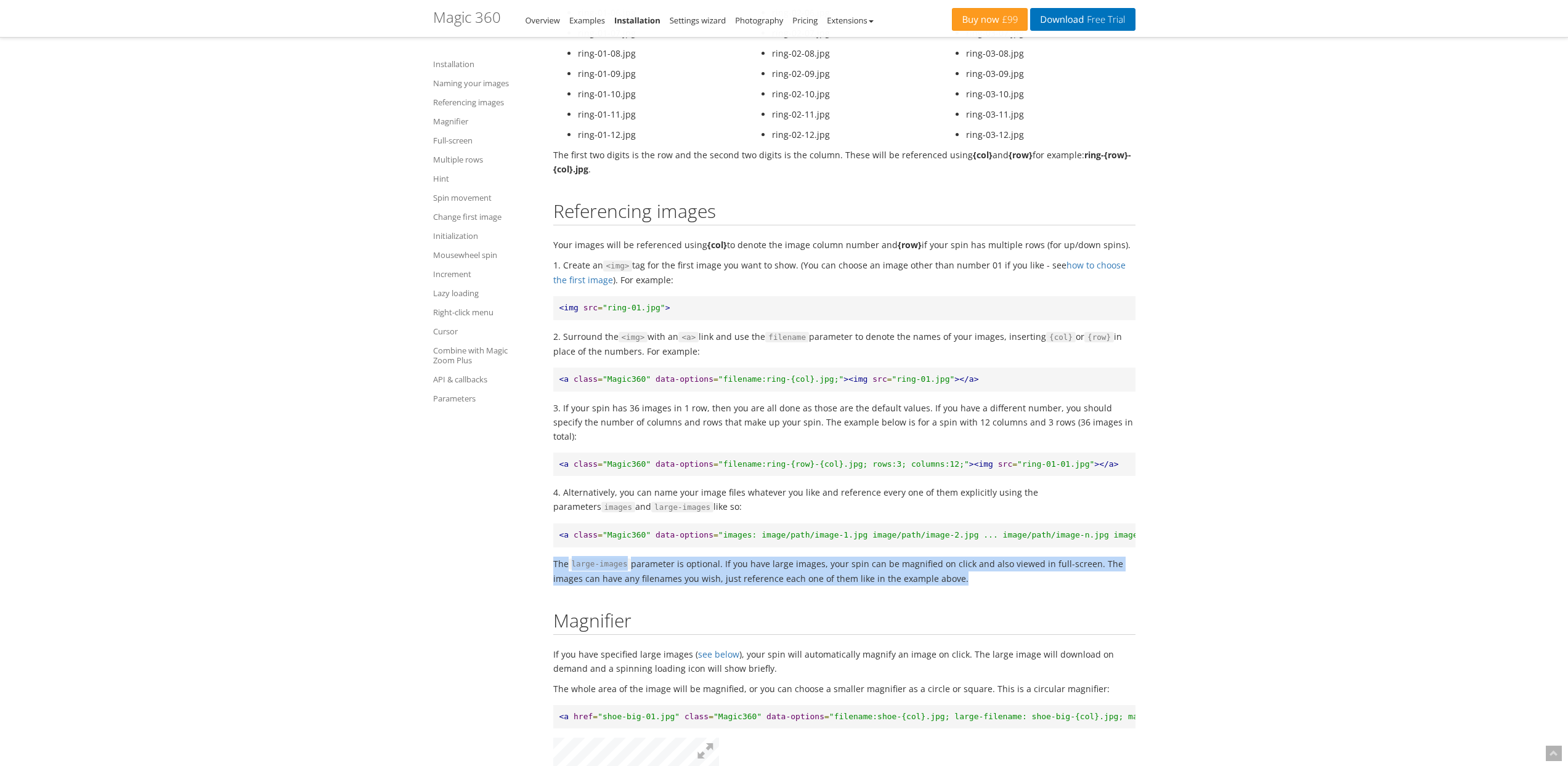
drag, startPoint x: 555, startPoint y: 564, endPoint x: 993, endPoint y: 573, distance: 438.1
click at [993, 573] on p "The large-images parameter is optional. If you have large images, your spin can…" at bounding box center [844, 570] width 582 height 29
drag, startPoint x: 895, startPoint y: 564, endPoint x: 558, endPoint y: 560, distance: 337.0
click at [558, 560] on p "The large-images parameter is optional. If you have large images, your spin can…" at bounding box center [844, 570] width 582 height 29
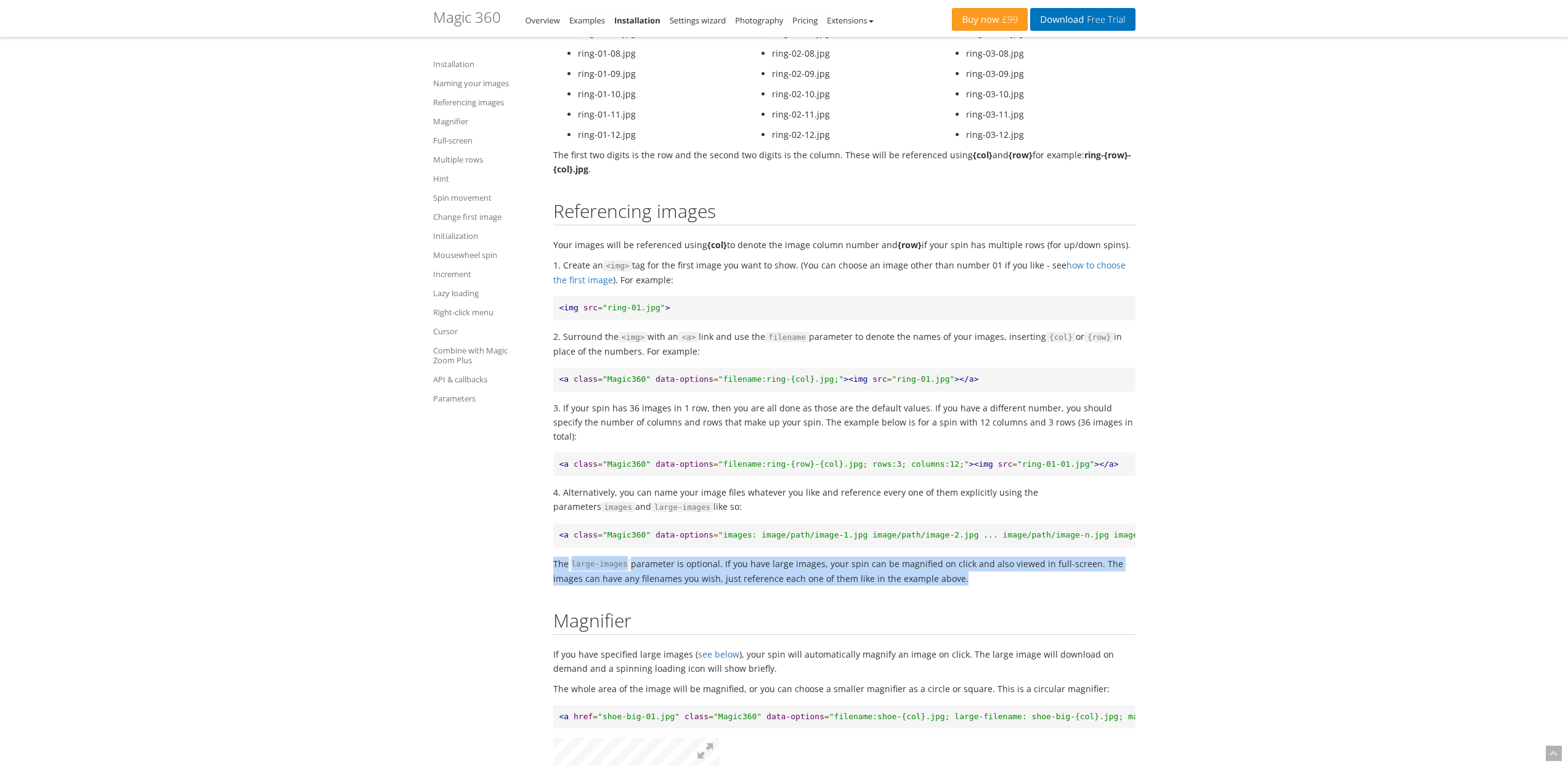
click at [558, 560] on p "The large-images parameter is optional. If you have large images, your spin can…" at bounding box center [844, 570] width 582 height 29
drag, startPoint x: 558, startPoint y: 560, endPoint x: 985, endPoint y: 573, distance: 427.2
click at [985, 573] on p "The large-images parameter is optional. If you have large images, your spin can…" at bounding box center [844, 570] width 582 height 29
drag, startPoint x: 985, startPoint y: 573, endPoint x: 553, endPoint y: 560, distance: 432.2
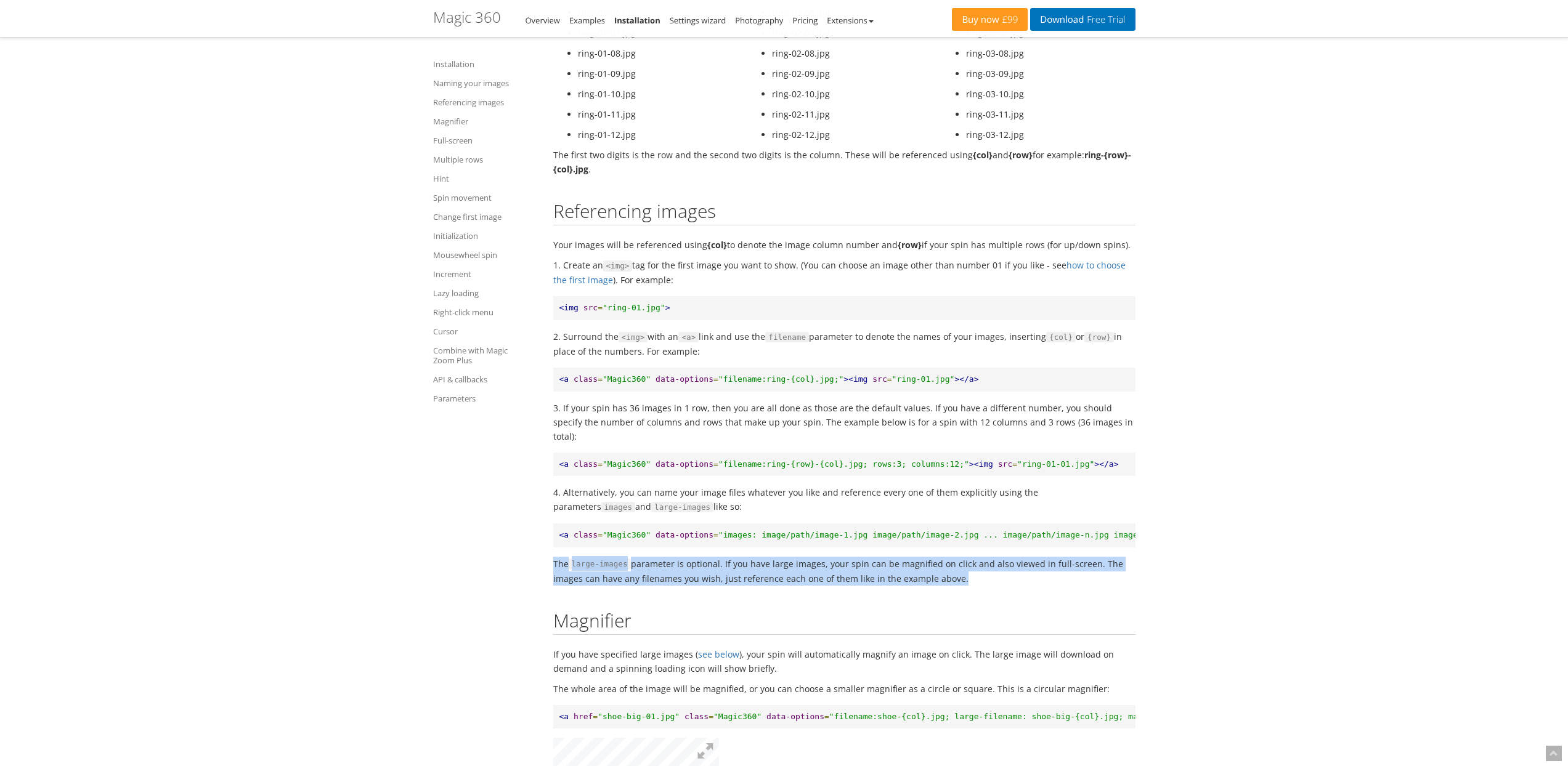
click at [553, 560] on p "The large-images parameter is optional. If you have large images, your spin can…" at bounding box center [844, 570] width 582 height 29
drag, startPoint x: 553, startPoint y: 560, endPoint x: 981, endPoint y: 575, distance: 428.3
click at [981, 575] on p "The large-images parameter is optional. If you have large images, your spin can…" at bounding box center [844, 570] width 582 height 29
click at [983, 575] on p "The large-images parameter is optional. If you have large images, your spin can…" at bounding box center [844, 570] width 582 height 29
